Goal: Check status: Check status

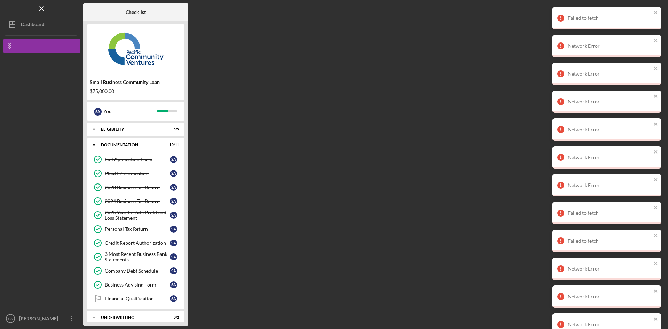
click at [30, 20] on div "Dashboard" at bounding box center [33, 25] width 24 height 16
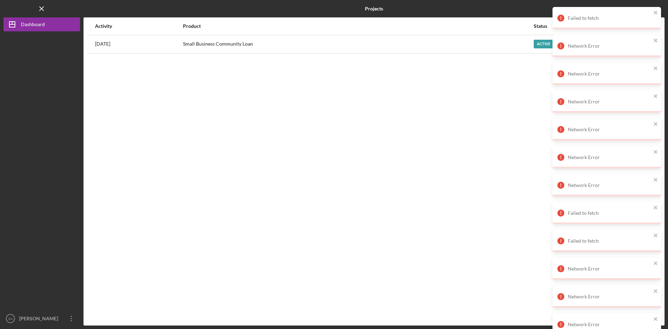
click at [525, 44] on div "Small Business Community Loan" at bounding box center [358, 43] width 350 height 17
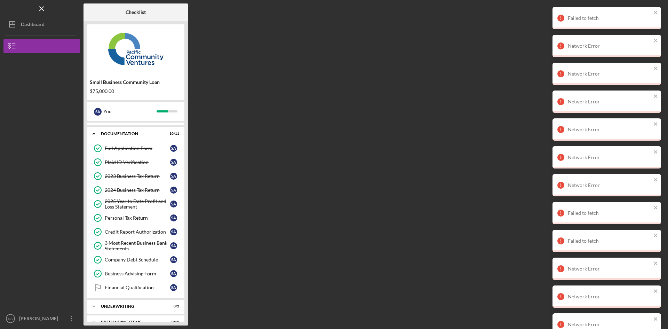
scroll to position [22, 0]
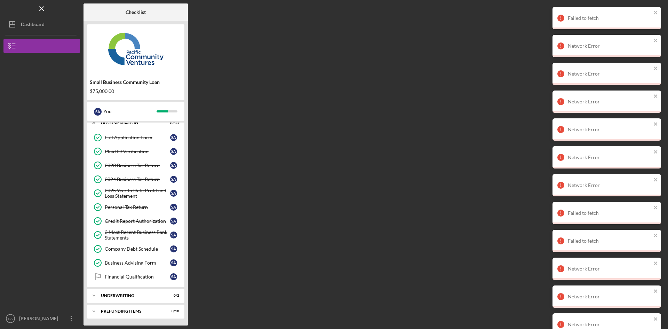
click at [235, 87] on div "Checklist Small Business Community Loan $75,000.00 S A You Icon/Expander Eligib…" at bounding box center [373, 164] width 581 height 322
click at [29, 25] on div "Dashboard" at bounding box center [33, 25] width 24 height 16
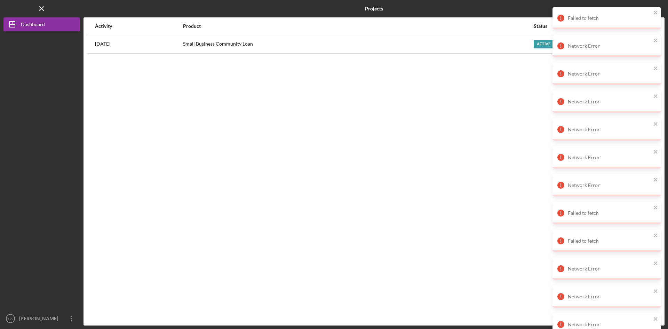
click at [393, 49] on div "Small Business Community Loan" at bounding box center [358, 43] width 350 height 17
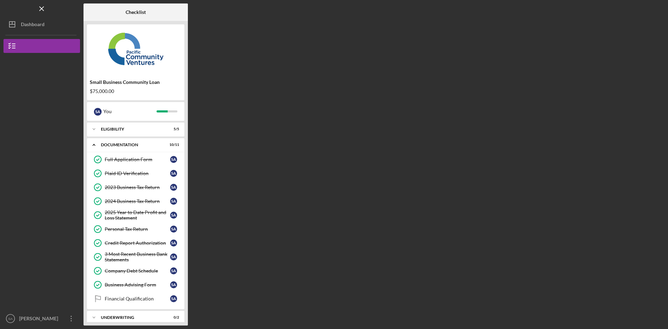
click at [16, 23] on icon "Icon/Dashboard" at bounding box center [11, 24] width 17 height 17
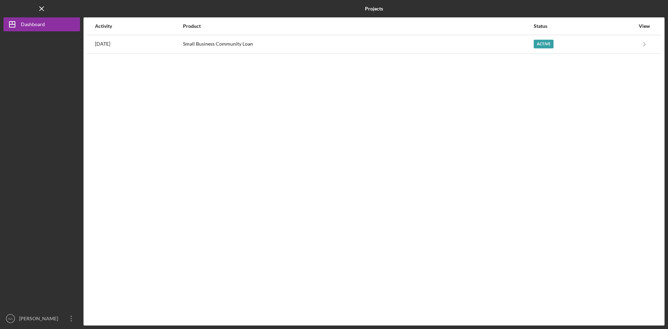
click at [237, 43] on div "Small Business Community Loan" at bounding box center [358, 43] width 350 height 17
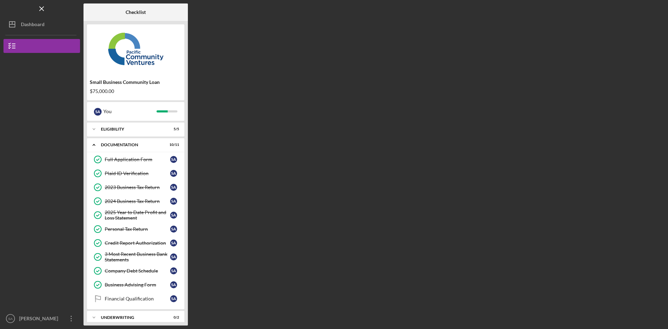
click at [34, 23] on div "Dashboard" at bounding box center [33, 25] width 24 height 16
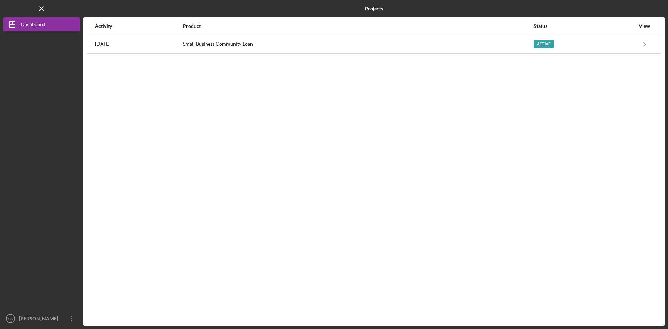
click at [619, 49] on div "Active" at bounding box center [584, 43] width 101 height 17
